Goal: Task Accomplishment & Management: Manage account settings

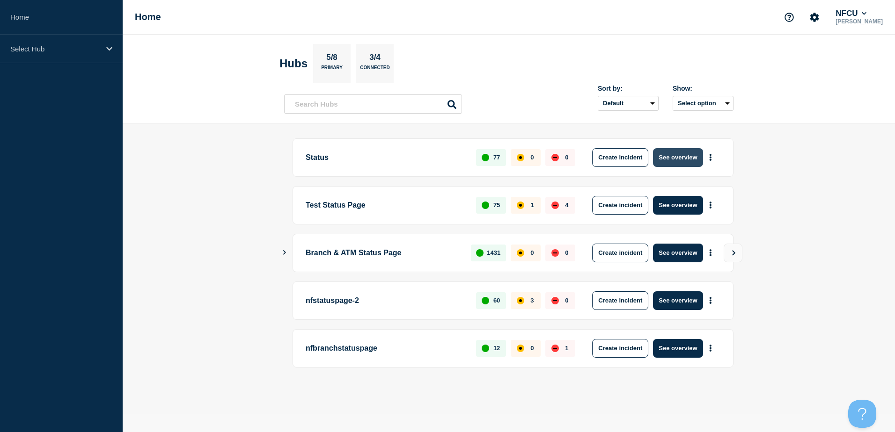
click at [685, 154] on button "See overview" at bounding box center [678, 157] width 50 height 19
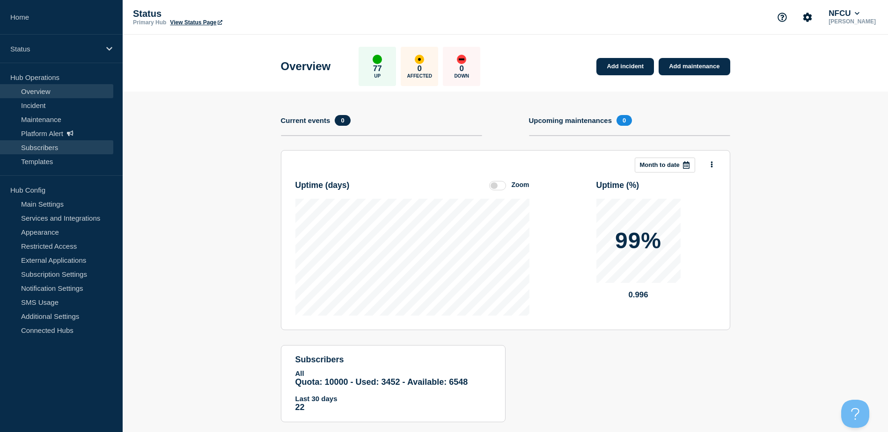
click at [38, 152] on link "Subscribers" at bounding box center [56, 147] width 113 height 14
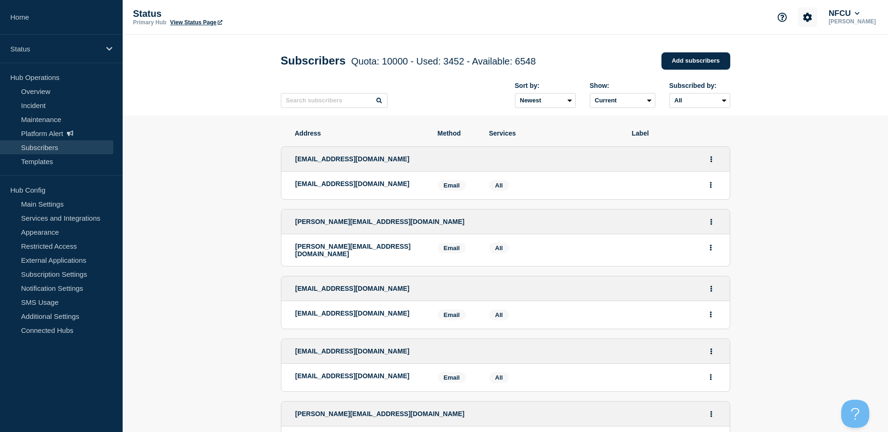
click at [812, 20] on icon "Account settings" at bounding box center [807, 17] width 9 height 9
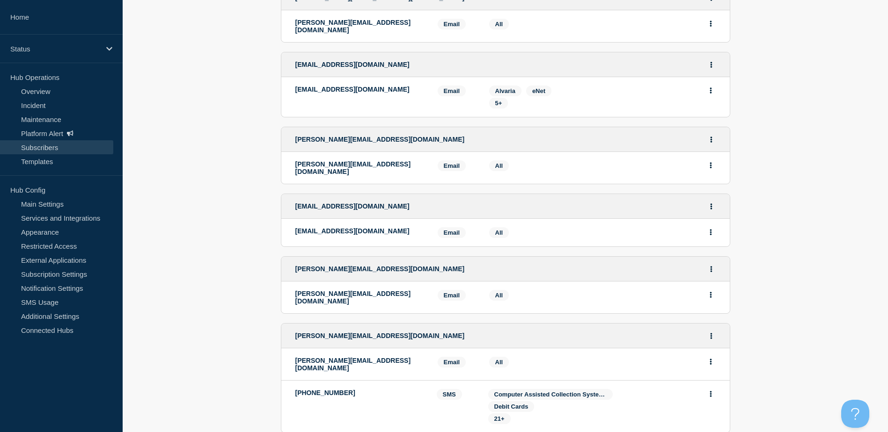
scroll to position [1511, 0]
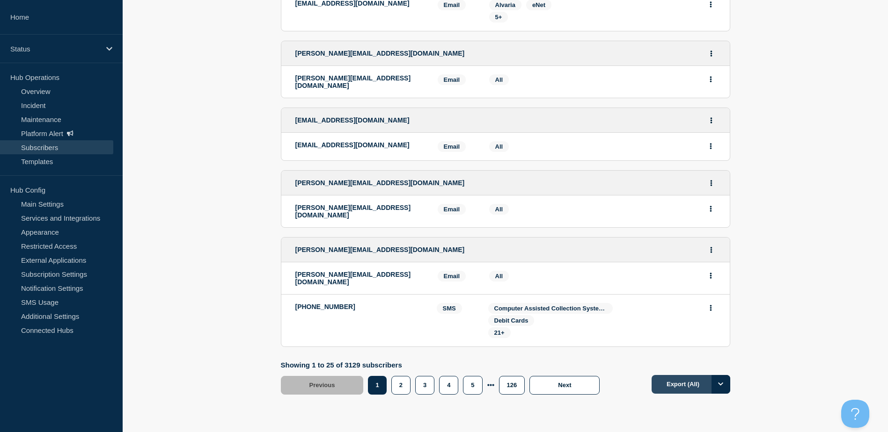
click at [668, 375] on button "Export (All)" at bounding box center [691, 384] width 79 height 19
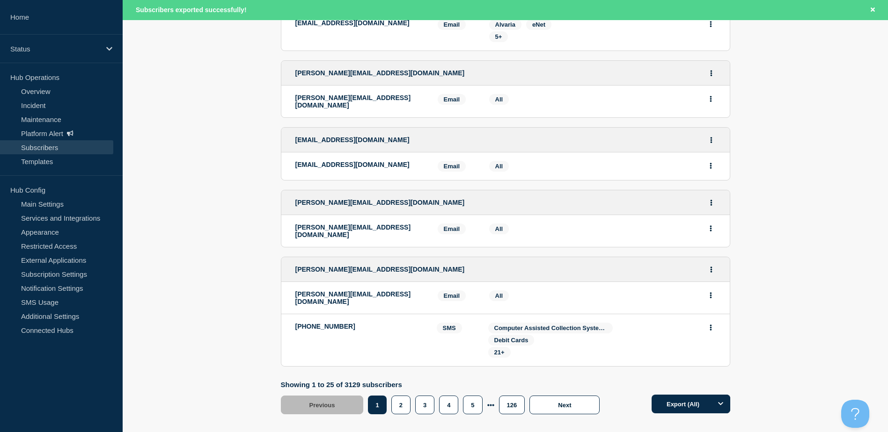
scroll to position [1531, 0]
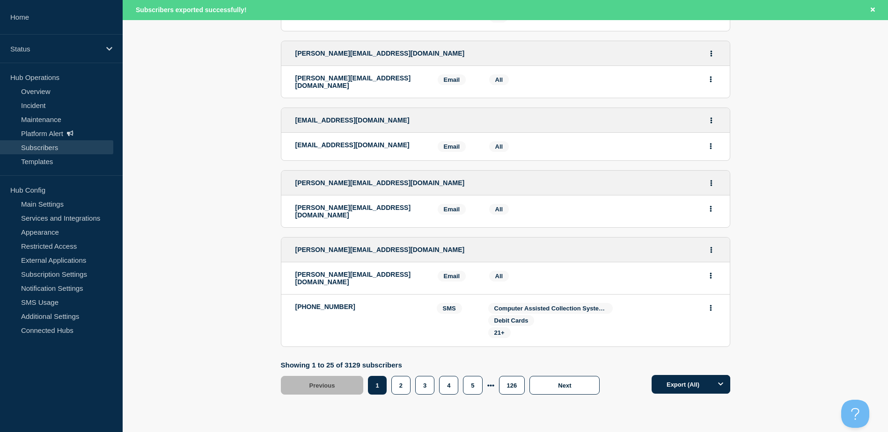
drag, startPoint x: 887, startPoint y: 349, endPoint x: 891, endPoint y: 332, distance: 17.3
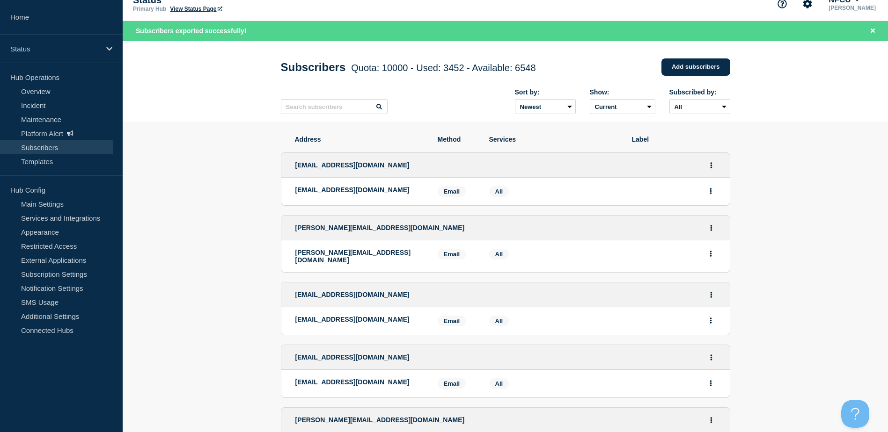
scroll to position [0, 0]
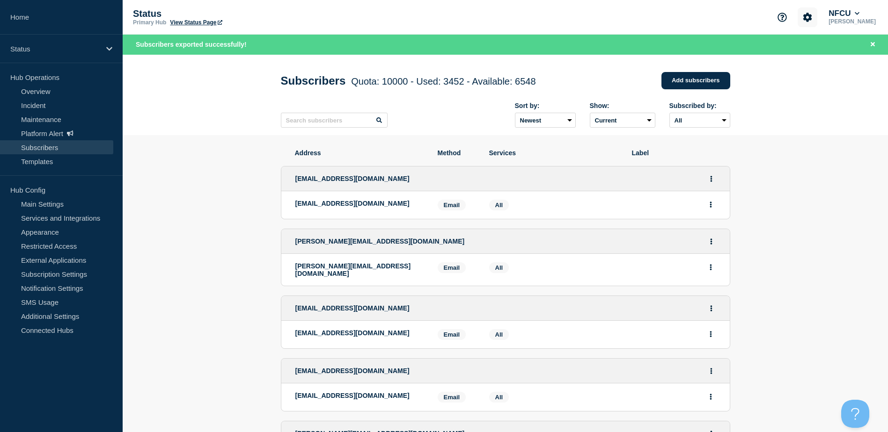
click at [817, 8] on button "Account settings" at bounding box center [808, 17] width 20 height 20
click at [813, 54] on link "Team Members" at bounding box center [823, 55] width 48 height 8
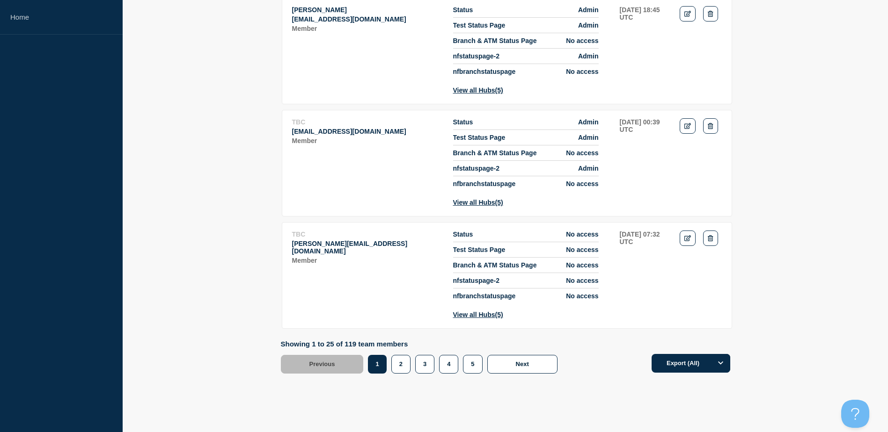
scroll to position [2855, 0]
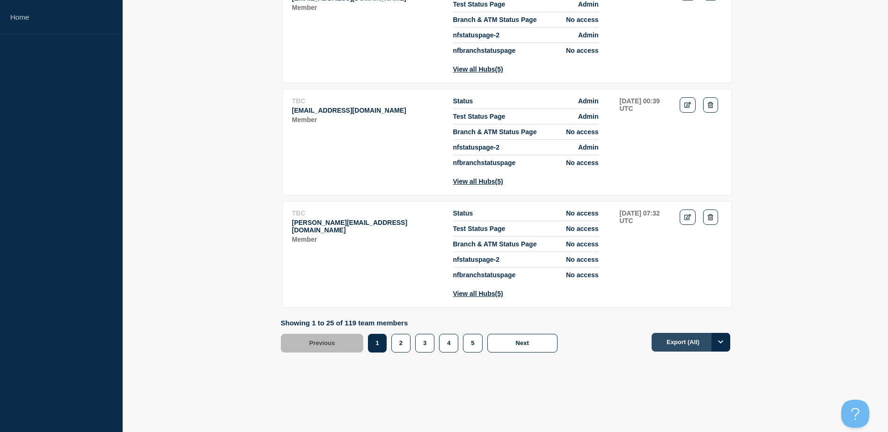
click at [680, 340] on button "Export (All)" at bounding box center [691, 342] width 79 height 19
